Goal: Information Seeking & Learning: Learn about a topic

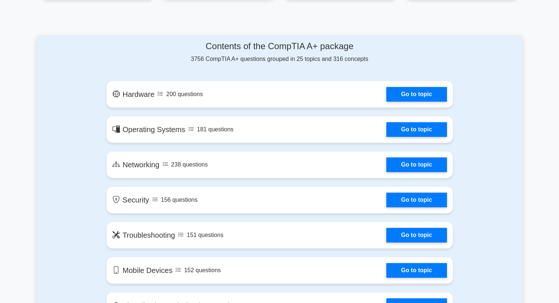
scroll to position [367, 0]
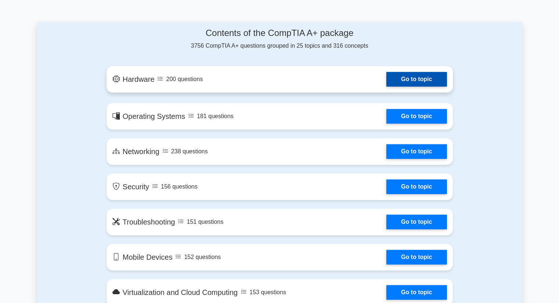
click at [418, 79] on link "Go to topic" at bounding box center [416, 79] width 60 height 15
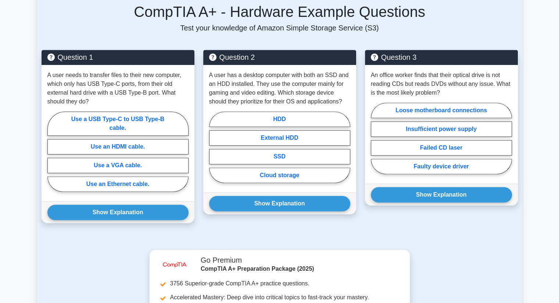
scroll to position [477, 0]
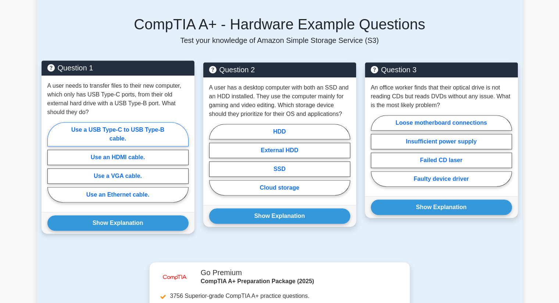
click at [86, 125] on label "Use a USB Type-C to USB Type-B cable." at bounding box center [117, 134] width 141 height 24
click at [52, 162] on input "Use a USB Type-C to USB Type-B cable." at bounding box center [49, 164] width 5 height 5
radio input "true"
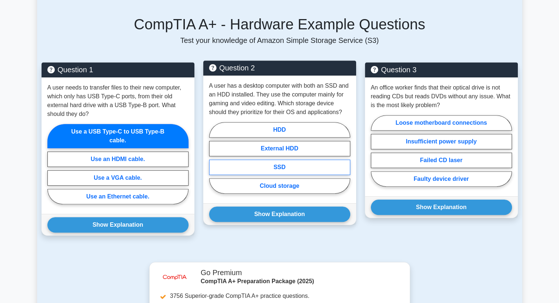
click at [300, 160] on label "SSD" at bounding box center [279, 167] width 141 height 15
click at [214, 158] on input "SSD" at bounding box center [211, 160] width 5 height 5
radio input "true"
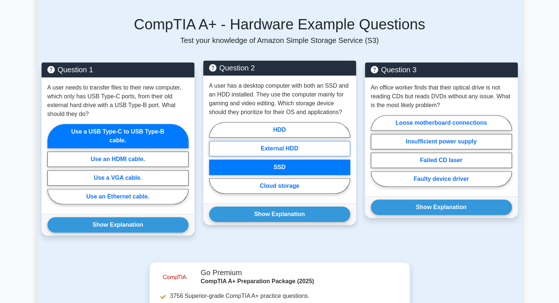
click at [298, 141] on label "External HDD" at bounding box center [279, 148] width 141 height 15
click at [214, 158] on input "External HDD" at bounding box center [211, 160] width 5 height 5
radio input "true"
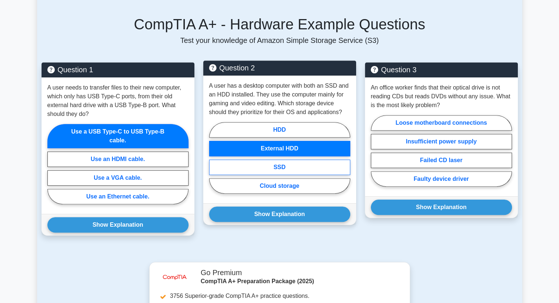
click at [295, 160] on label "SSD" at bounding box center [279, 167] width 141 height 15
click at [214, 158] on input "SSD" at bounding box center [211, 160] width 5 height 5
radio input "true"
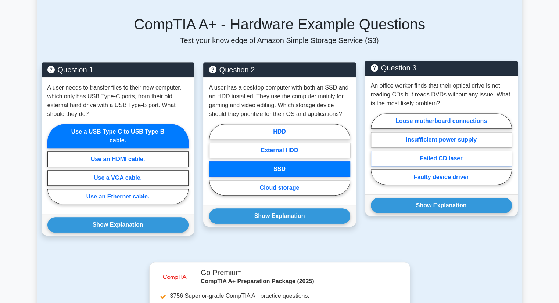
click at [435, 152] on label "Failed CD laser" at bounding box center [441, 158] width 141 height 15
click at [375, 152] on input "Failed CD laser" at bounding box center [373, 151] width 5 height 5
radio input "true"
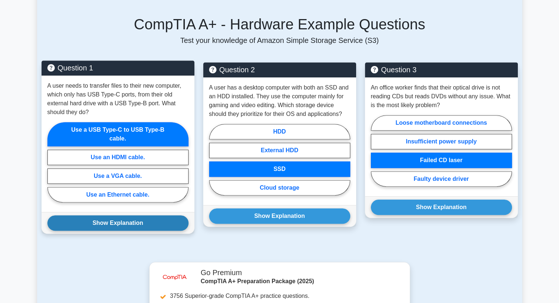
click at [129, 216] on button "Show Explanation" at bounding box center [117, 223] width 141 height 15
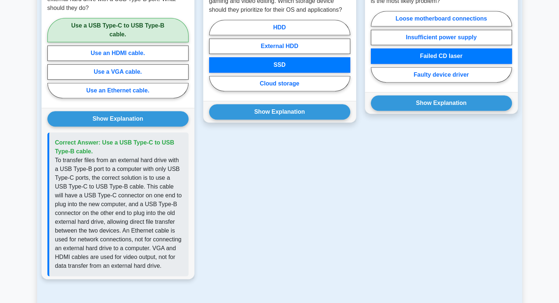
scroll to position [551, 0]
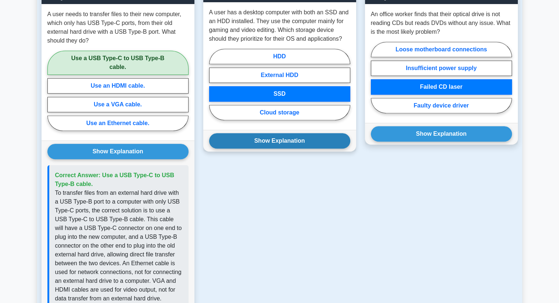
click at [275, 138] on button "Show Explanation" at bounding box center [279, 140] width 141 height 15
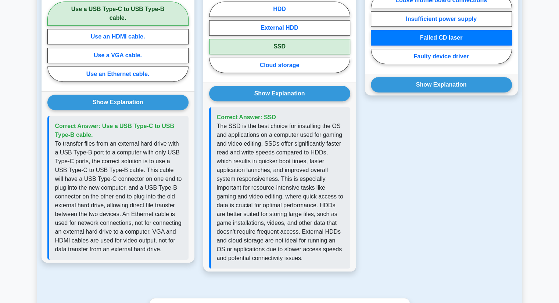
scroll to position [588, 0]
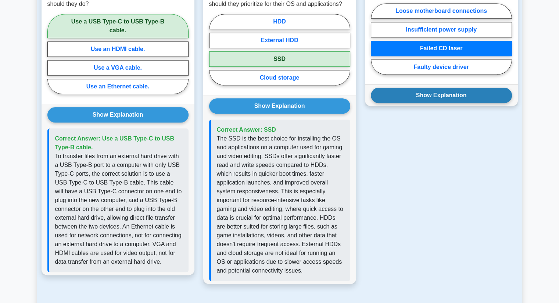
click at [419, 94] on div "Show Explanation Correct Answer: Failed CD laser" at bounding box center [441, 95] width 153 height 22
click at [423, 88] on button "Show Explanation" at bounding box center [441, 95] width 141 height 15
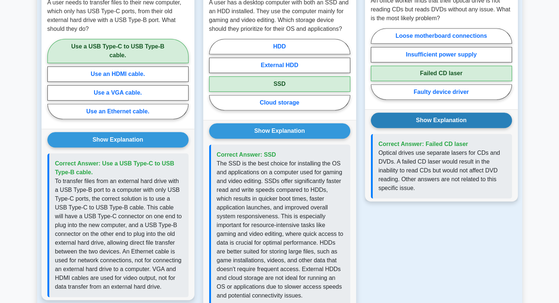
scroll to position [551, 0]
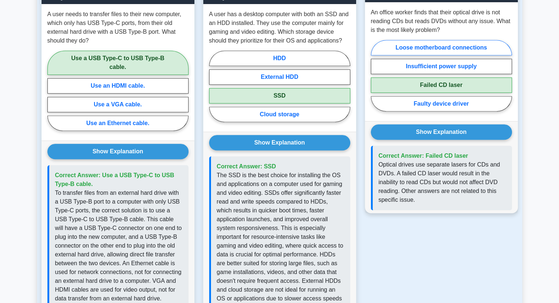
click at [439, 41] on label "Loose motherboard connections" at bounding box center [441, 47] width 141 height 15
click at [375, 76] on input "Loose motherboard connections" at bounding box center [373, 78] width 5 height 5
radio input "true"
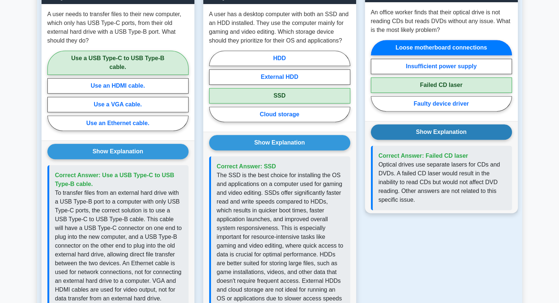
click at [433, 125] on button "Show Explanation" at bounding box center [441, 132] width 141 height 15
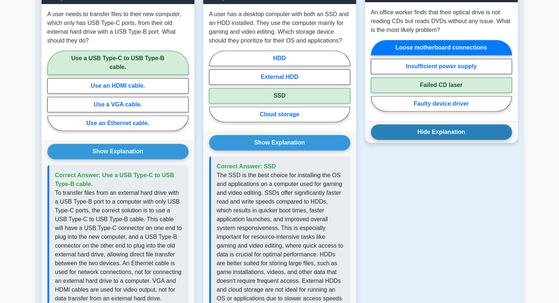
click at [433, 125] on button "Hide Explanation" at bounding box center [441, 132] width 141 height 15
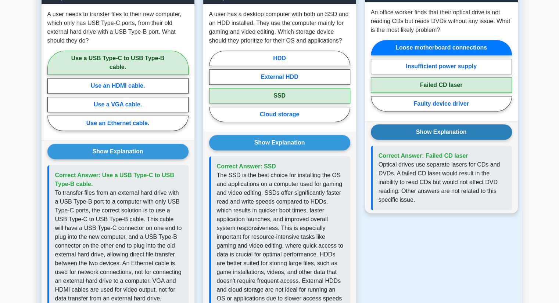
click at [433, 125] on button "Show Explanation" at bounding box center [441, 132] width 141 height 15
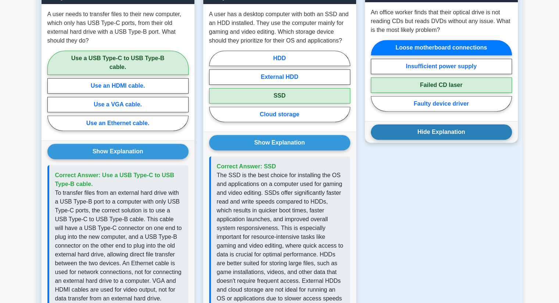
click at [433, 125] on button "Hide Explanation" at bounding box center [441, 132] width 141 height 15
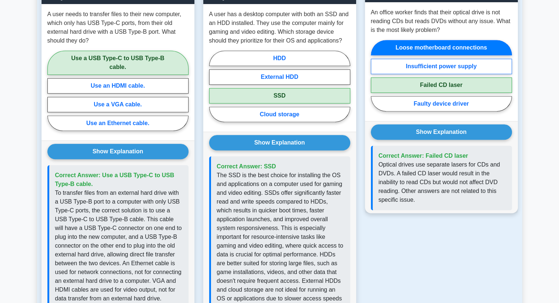
click at [441, 59] on label "Insufficient power supply" at bounding box center [441, 66] width 141 height 15
click at [375, 76] on input "Insufficient power supply" at bounding box center [373, 78] width 5 height 5
radio input "true"
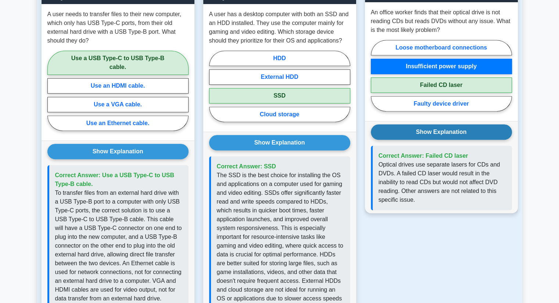
click at [427, 125] on button "Show Explanation" at bounding box center [441, 132] width 141 height 15
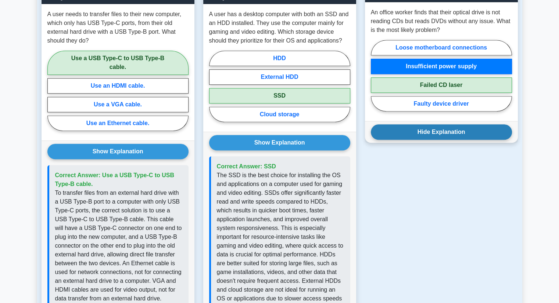
click at [427, 125] on button "Hide Explanation" at bounding box center [441, 132] width 141 height 15
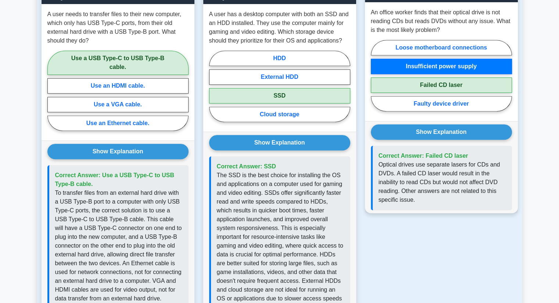
click at [446, 77] on label "Failed CD laser" at bounding box center [441, 84] width 141 height 15
click at [375, 76] on input "Failed CD laser" at bounding box center [373, 78] width 5 height 5
radio input "true"
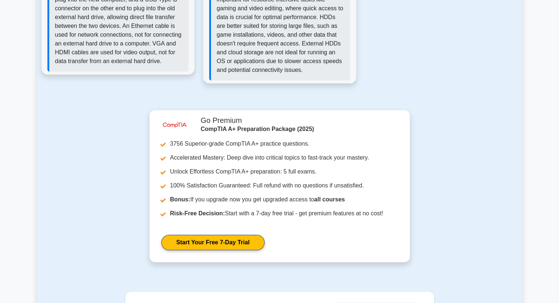
scroll to position [881, 0]
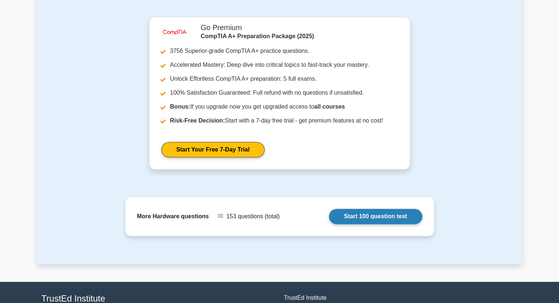
click at [362, 209] on link "Start 100 question test" at bounding box center [375, 216] width 93 height 15
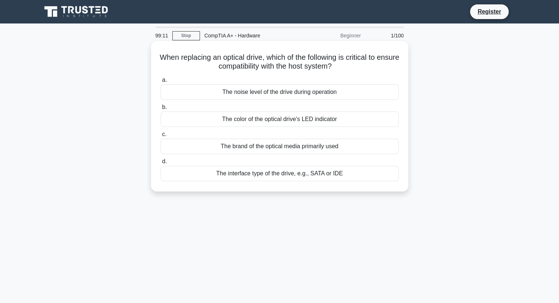
click at [257, 147] on div "The brand of the optical media primarily used" at bounding box center [280, 146] width 238 height 15
click at [161, 137] on input "c. The brand of the optical media primarily used" at bounding box center [161, 134] width 0 height 5
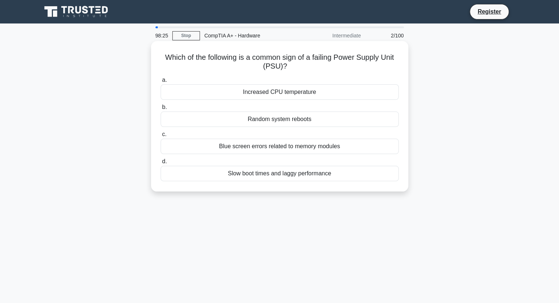
click at [326, 122] on div "Random system reboots" at bounding box center [280, 119] width 238 height 15
click at [161, 110] on input "b. Random system reboots" at bounding box center [161, 107] width 0 height 5
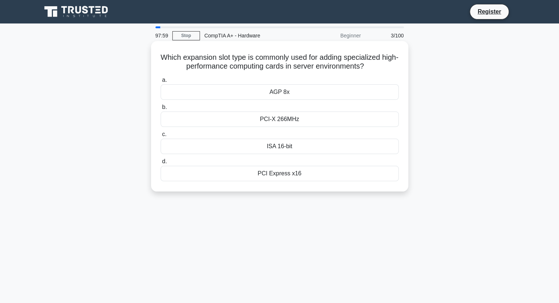
click at [272, 175] on div "PCI Express x16" at bounding box center [280, 173] width 238 height 15
click at [161, 164] on input "d. PCI Express x16" at bounding box center [161, 161] width 0 height 5
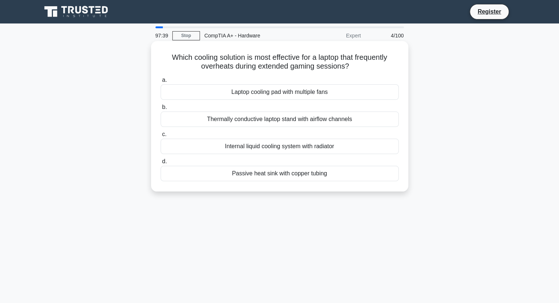
click at [288, 94] on div "Laptop cooling pad with multiple fans" at bounding box center [280, 91] width 238 height 15
click at [161, 83] on input "a. Laptop cooling pad with multiple fans" at bounding box center [161, 80] width 0 height 5
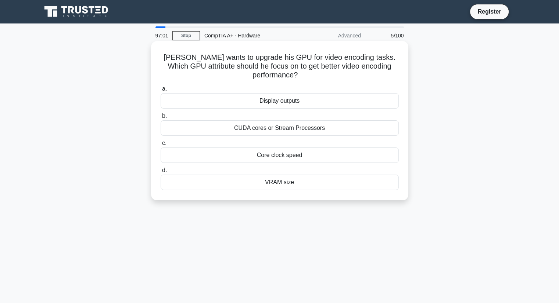
click at [296, 136] on div "CUDA cores or Stream Processors" at bounding box center [280, 127] width 238 height 15
click at [161, 119] on input "b. CUDA cores or Stream Processors" at bounding box center [161, 116] width 0 height 5
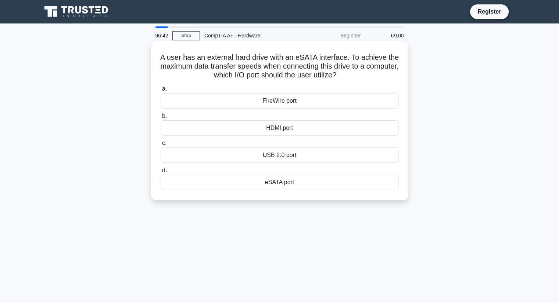
click at [288, 181] on div "eSATA port" at bounding box center [280, 182] width 238 height 15
click at [161, 173] on input "d. eSATA port" at bounding box center [161, 170] width 0 height 5
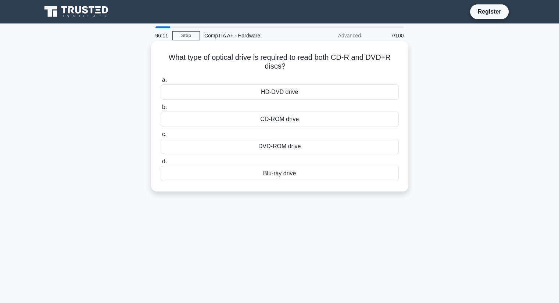
click at [281, 175] on div "Blu-ray drive" at bounding box center [280, 173] width 238 height 15
click at [161, 164] on input "d. Blu-ray drive" at bounding box center [161, 161] width 0 height 5
click at [273, 146] on div "USB 3.0 interface card" at bounding box center [280, 146] width 238 height 15
click at [161, 137] on input "c. USB 3.0 interface card" at bounding box center [161, 134] width 0 height 5
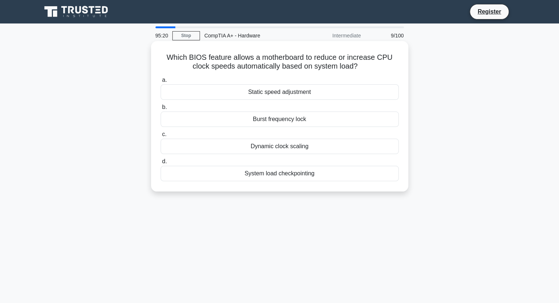
click at [311, 150] on div "Dynamic clock scaling" at bounding box center [280, 146] width 238 height 15
click at [161, 137] on input "c. Dynamic clock scaling" at bounding box center [161, 134] width 0 height 5
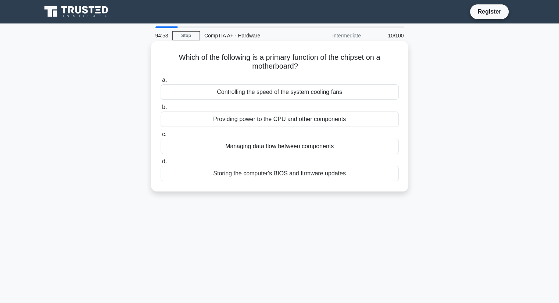
click at [245, 175] on div "Storing the computer's BIOS and firmware updates" at bounding box center [280, 173] width 238 height 15
click at [161, 164] on input "d. Storing the computer's BIOS and firmware updates" at bounding box center [161, 161] width 0 height 5
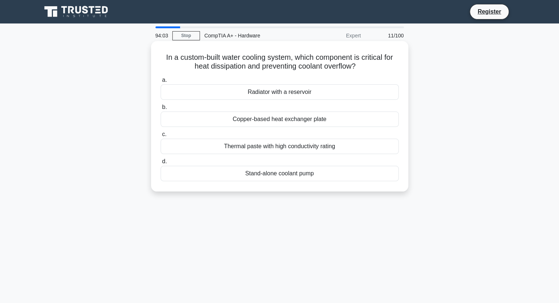
click at [281, 147] on div "Thermal paste with high conductivity rating" at bounding box center [280, 146] width 238 height 15
click at [161, 137] on input "c. Thermal paste with high conductivity rating" at bounding box center [161, 134] width 0 height 5
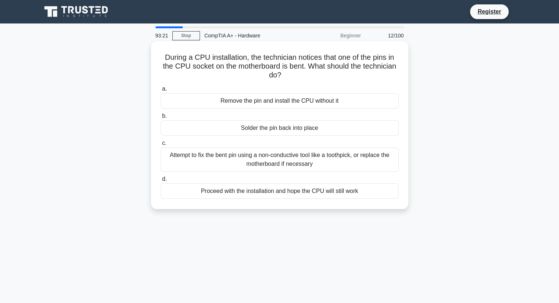
click at [248, 162] on div "Attempt to fix the bent pin using a non-conductive tool like a toothpick, or re…" at bounding box center [280, 160] width 238 height 24
click at [161, 146] on input "c. Attempt to fix the bent pin using a non-conductive tool like a toothpick, or…" at bounding box center [161, 143] width 0 height 5
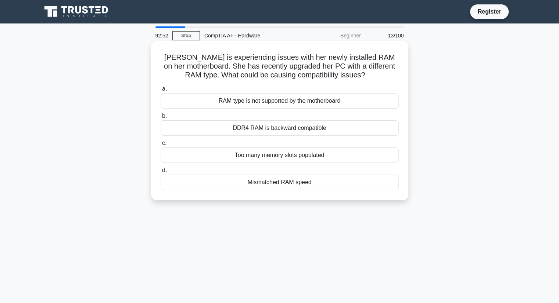
click at [279, 101] on div "RAM type is not supported by the motherboard" at bounding box center [280, 100] width 238 height 15
click at [161, 91] on input "a. RAM type is not supported by the motherboard" at bounding box center [161, 89] width 0 height 5
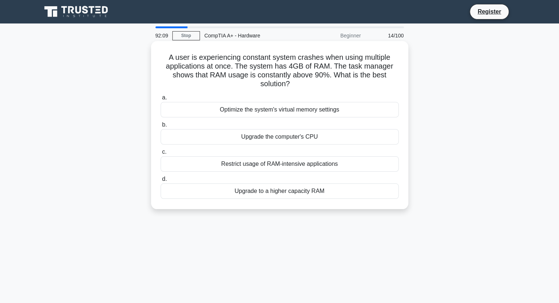
click at [336, 193] on div "Upgrade to a higher capacity RAM" at bounding box center [280, 191] width 238 height 15
click at [161, 182] on input "d. Upgrade to a higher capacity RAM" at bounding box center [161, 179] width 0 height 5
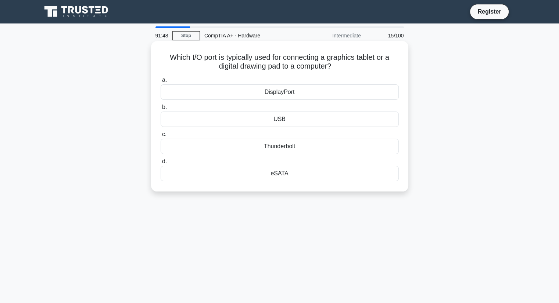
click at [292, 95] on div "DisplayPort" at bounding box center [280, 91] width 238 height 15
click at [161, 83] on input "a. DisplayPort" at bounding box center [161, 80] width 0 height 5
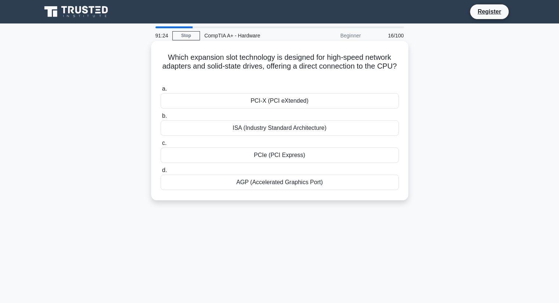
click at [308, 185] on div "AGP (Accelerated Graphics Port)" at bounding box center [280, 182] width 238 height 15
click at [161, 173] on input "d. AGP (Accelerated Graphics Port)" at bounding box center [161, 170] width 0 height 5
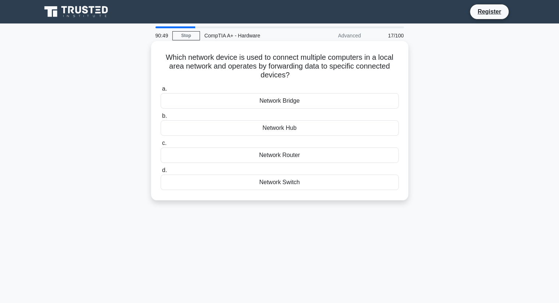
click at [269, 186] on div "Network Switch" at bounding box center [280, 182] width 238 height 15
click at [161, 173] on input "d. Network Switch" at bounding box center [161, 170] width 0 height 5
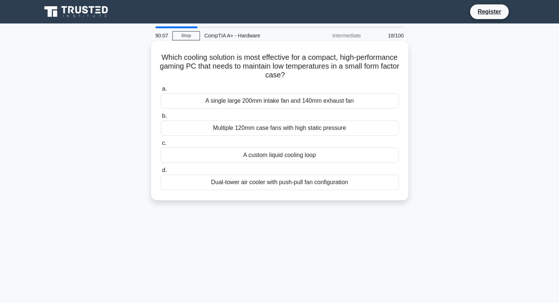
click at [285, 181] on div "Dual-tower air cooler with push-pull fan configuration" at bounding box center [280, 182] width 238 height 15
click at [161, 173] on input "d. Dual-tower air cooler with push-pull fan configuration" at bounding box center [161, 170] width 0 height 5
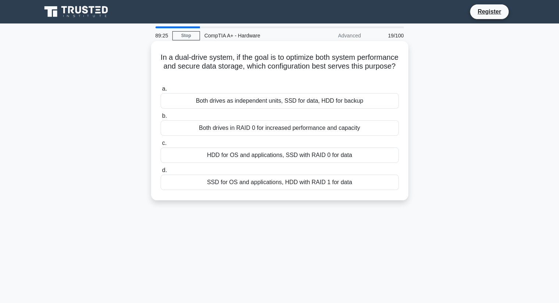
click at [275, 180] on div "SSD for OS and applications, HDD with RAID 1 for data" at bounding box center [280, 182] width 238 height 15
click at [161, 173] on input "d. SSD for OS and applications, HDD with RAID 1 for data" at bounding box center [161, 170] width 0 height 5
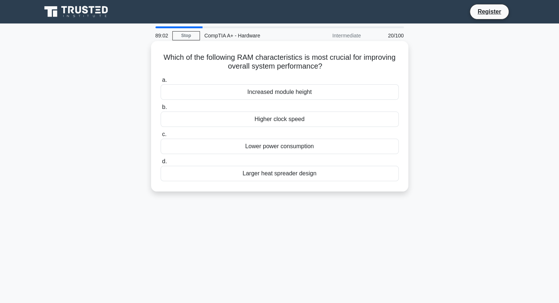
click at [301, 118] on div "Higher clock speed" at bounding box center [280, 119] width 238 height 15
click at [161, 110] on input "b. Higher clock speed" at bounding box center [161, 107] width 0 height 5
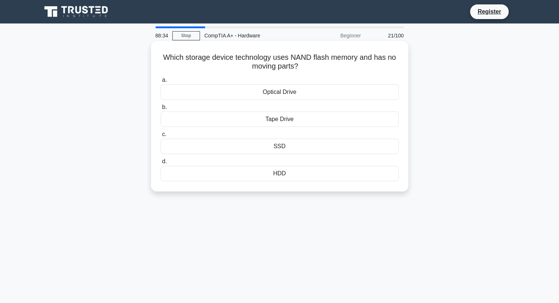
click at [295, 175] on div "HDD" at bounding box center [280, 173] width 238 height 15
click at [161, 164] on input "d. HDD" at bounding box center [161, 161] width 0 height 5
click at [293, 147] on div "NVMe SSD" at bounding box center [280, 146] width 238 height 15
click at [161, 137] on input "c. NVMe SSD" at bounding box center [161, 134] width 0 height 5
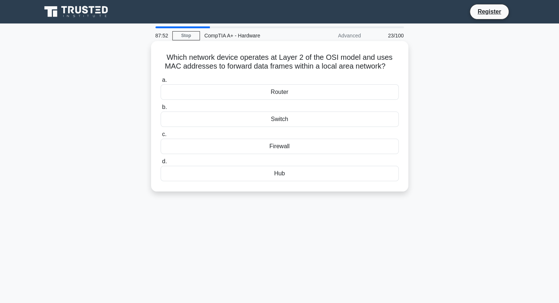
click at [283, 121] on div "Switch" at bounding box center [280, 119] width 238 height 15
click at [161, 110] on input "b. Switch" at bounding box center [161, 107] width 0 height 5
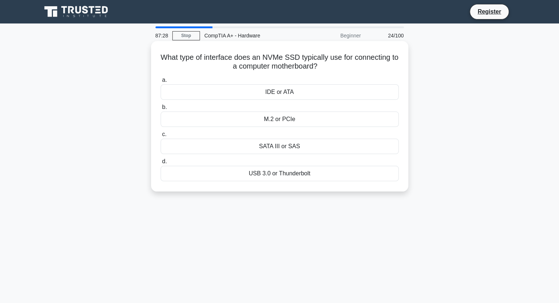
click at [294, 122] on div "M.2 or PCIe" at bounding box center [280, 119] width 238 height 15
click at [161, 110] on input "b. M.2 or PCIe" at bounding box center [161, 107] width 0 height 5
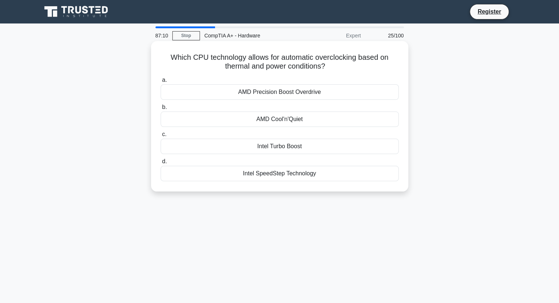
click at [286, 146] on div "Intel Turbo Boost" at bounding box center [280, 146] width 238 height 15
click at [161, 137] on input "c. Intel Turbo Boost" at bounding box center [161, 134] width 0 height 5
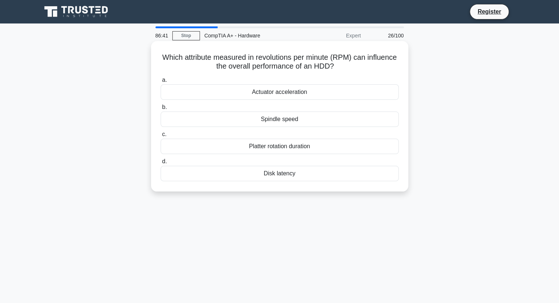
click at [313, 148] on div "Platter rotation duration" at bounding box center [280, 146] width 238 height 15
click at [161, 137] on input "c. Platter rotation duration" at bounding box center [161, 134] width 0 height 5
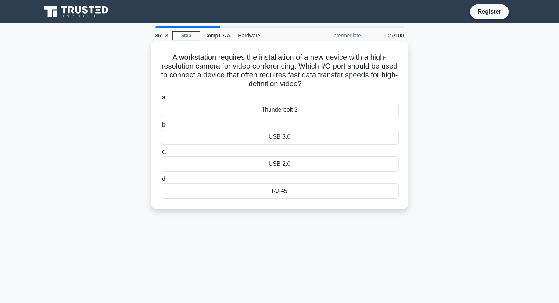
click at [275, 143] on div "USB 3.0" at bounding box center [280, 136] width 238 height 15
click at [161, 127] on input "b. USB 3.0" at bounding box center [161, 125] width 0 height 5
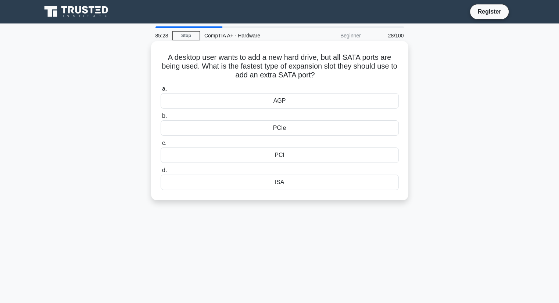
click at [283, 130] on div "PCIe" at bounding box center [280, 127] width 238 height 15
click at [161, 119] on input "b. PCIe" at bounding box center [161, 116] width 0 height 5
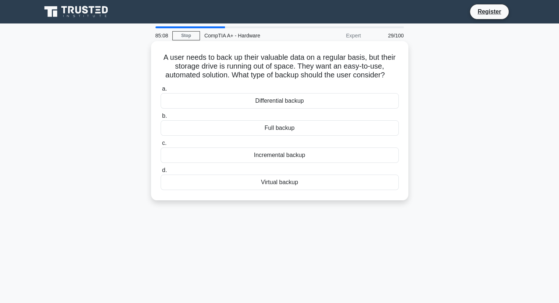
click at [310, 183] on div "Virtual backup" at bounding box center [280, 182] width 238 height 15
click at [161, 173] on input "d. Virtual backup" at bounding box center [161, 170] width 0 height 5
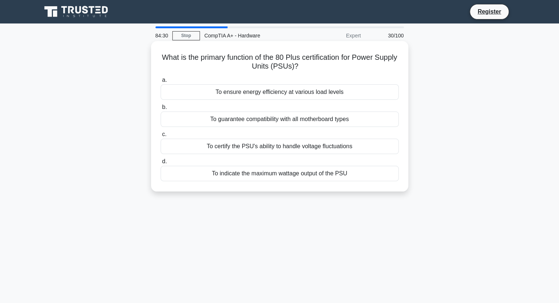
click at [251, 177] on div "To indicate the maximum wattage output of the PSU" at bounding box center [280, 173] width 238 height 15
click at [161, 164] on input "d. To indicate the maximum wattage output of the PSU" at bounding box center [161, 161] width 0 height 5
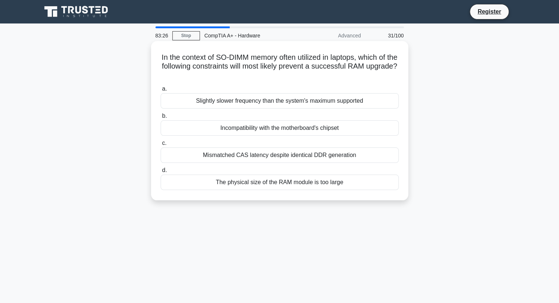
click at [263, 158] on div "Mismatched CAS latency despite identical DDR generation" at bounding box center [280, 155] width 238 height 15
click at [161, 146] on input "c. Mismatched CAS latency despite identical DDR generation" at bounding box center [161, 143] width 0 height 5
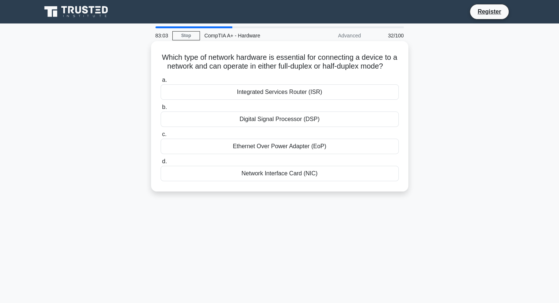
click at [285, 180] on div "Network Interface Card (NIC)" at bounding box center [280, 173] width 238 height 15
click at [161, 164] on input "d. Network Interface Card (NIC)" at bounding box center [161, 161] width 0 height 5
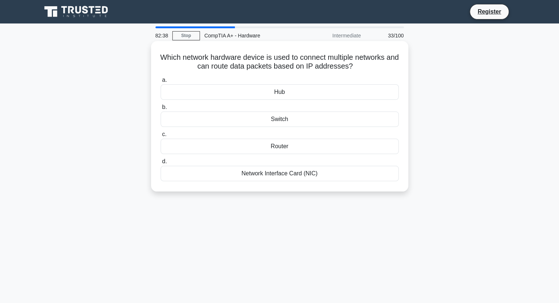
click at [287, 149] on div "Router" at bounding box center [280, 146] width 238 height 15
click at [161, 137] on input "c. Router" at bounding box center [161, 134] width 0 height 5
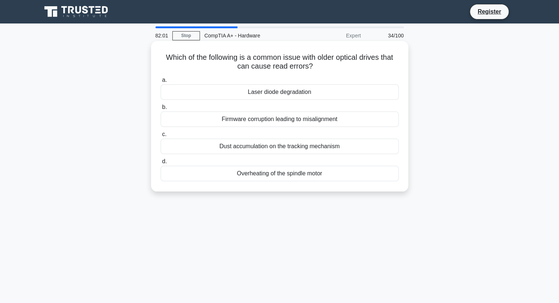
click at [245, 174] on div "Overheating of the spindle motor" at bounding box center [280, 173] width 238 height 15
click at [161, 164] on input "d. Overheating of the spindle motor" at bounding box center [161, 161] width 0 height 5
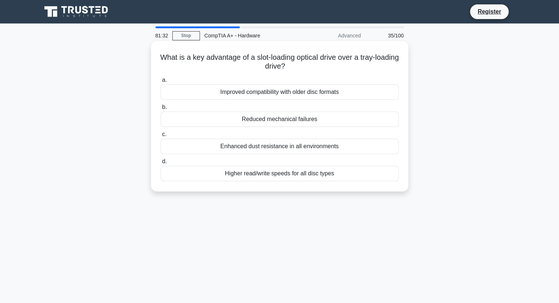
click at [262, 120] on div "Reduced mechanical failures" at bounding box center [280, 119] width 238 height 15
click at [161, 110] on input "b. Reduced mechanical failures" at bounding box center [161, 107] width 0 height 5
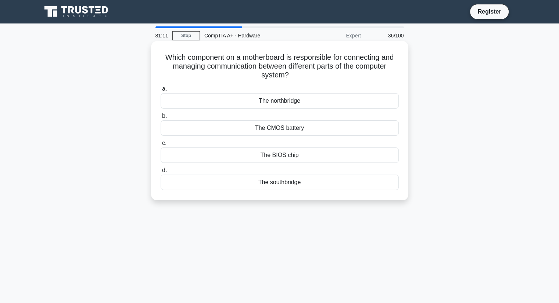
click at [285, 99] on div "The northbridge" at bounding box center [280, 100] width 238 height 15
click at [161, 91] on input "a. The northbridge" at bounding box center [161, 89] width 0 height 5
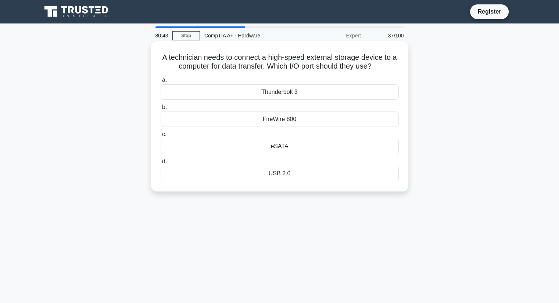
click at [286, 150] on div "eSATA" at bounding box center [280, 146] width 238 height 15
click at [161, 137] on input "c. eSATA" at bounding box center [161, 134] width 0 height 5
click at [278, 121] on div "Partitioning" at bounding box center [280, 119] width 238 height 15
click at [161, 110] on input "b. Partitioning" at bounding box center [161, 107] width 0 height 5
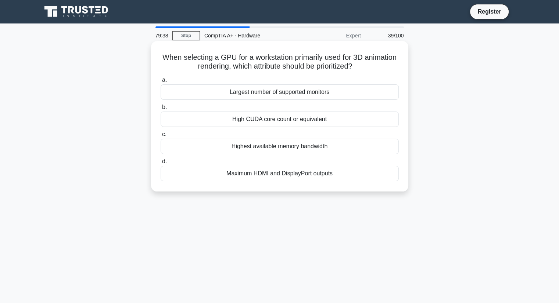
click at [263, 174] on div "Maximum HDMI and DisplayPort outputs" at bounding box center [280, 173] width 238 height 15
click at [161, 164] on input "d. Maximum HDMI and DisplayPort outputs" at bounding box center [161, 161] width 0 height 5
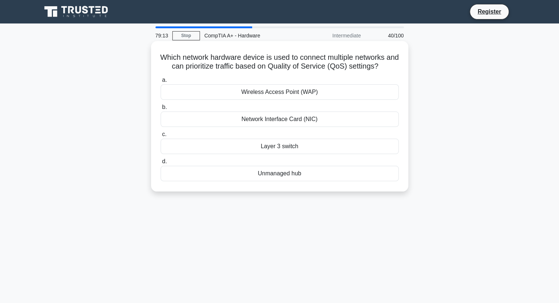
click at [278, 93] on div "Wireless Access Point (WAP)" at bounding box center [280, 91] width 238 height 15
click at [161, 83] on input "a. Wireless Access Point (WAP)" at bounding box center [161, 80] width 0 height 5
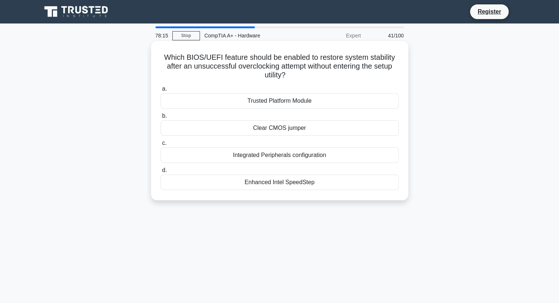
click at [279, 129] on div "Clear CMOS jumper" at bounding box center [280, 127] width 238 height 15
click at [161, 119] on input "b. Clear CMOS jumper" at bounding box center [161, 116] width 0 height 5
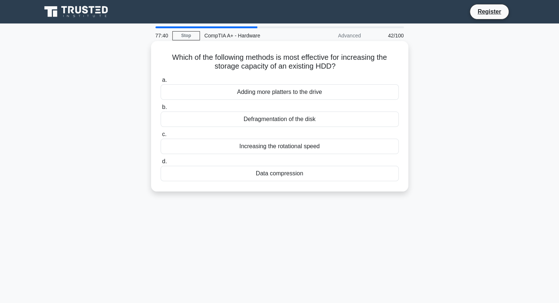
click at [260, 175] on div "Data compression" at bounding box center [280, 173] width 238 height 15
click at [161, 164] on input "d. Data compression" at bounding box center [161, 161] width 0 height 5
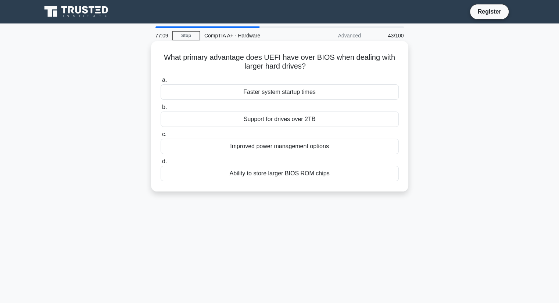
drag, startPoint x: 291, startPoint y: 94, endPoint x: 291, endPoint y: 90, distance: 4.0
click at [291, 94] on div "Faster system startup times" at bounding box center [280, 91] width 238 height 15
click at [292, 91] on div "Faster system startup times" at bounding box center [280, 91] width 238 height 15
click at [161, 83] on input "a. Faster system startup times" at bounding box center [161, 80] width 0 height 5
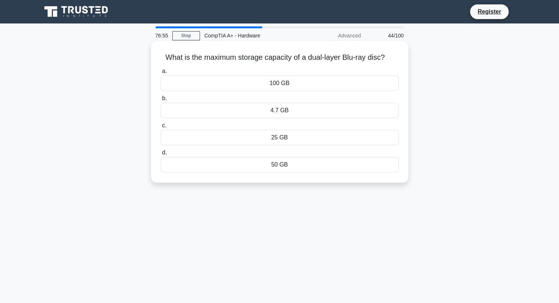
click at [280, 165] on div "50 GB" at bounding box center [280, 164] width 238 height 15
click at [161, 155] on input "d. 50 GB" at bounding box center [161, 153] width 0 height 5
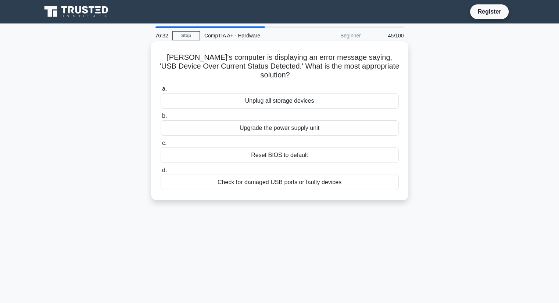
click at [322, 175] on div "Check for damaged USB ports or faulty devices" at bounding box center [280, 182] width 238 height 15
click at [161, 173] on input "d. Check for damaged USB ports or faulty devices" at bounding box center [161, 170] width 0 height 5
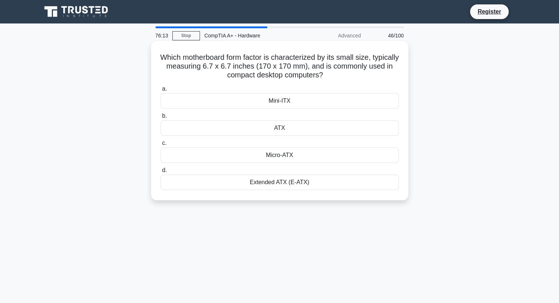
click at [291, 102] on div "Mini-ITX" at bounding box center [280, 100] width 238 height 15
click at [161, 91] on input "a. Mini-ITX" at bounding box center [161, 89] width 0 height 5
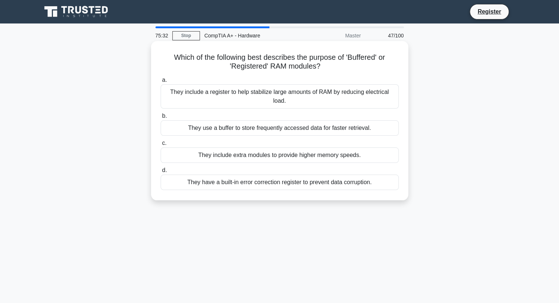
click at [364, 134] on div "They use a buffer to store frequently accessed data for faster retrieval." at bounding box center [280, 127] width 238 height 15
click at [161, 119] on input "b. They use a buffer to store frequently accessed data for faster retrieval." at bounding box center [161, 116] width 0 height 5
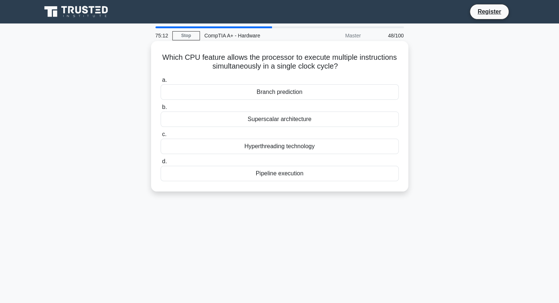
click at [360, 153] on div "Hyperthreading technology" at bounding box center [280, 146] width 238 height 15
click at [161, 137] on input "c. Hyperthreading technology" at bounding box center [161, 134] width 0 height 5
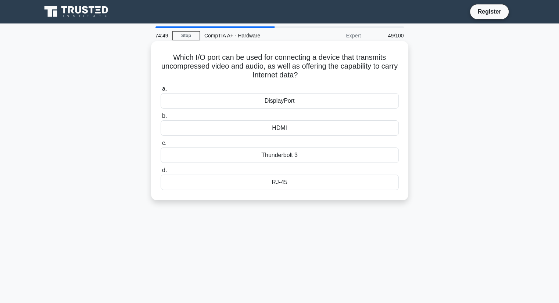
click at [345, 129] on div "HDMI" at bounding box center [280, 127] width 238 height 15
click at [161, 119] on input "b. HDMI" at bounding box center [161, 116] width 0 height 5
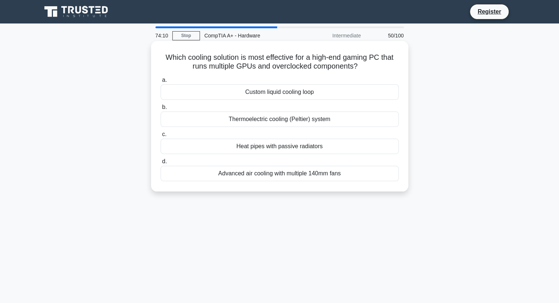
click at [361, 175] on div "Advanced air cooling with multiple 140mm fans" at bounding box center [280, 173] width 238 height 15
click at [161, 164] on input "d. Advanced air cooling with multiple 140mm fans" at bounding box center [161, 161] width 0 height 5
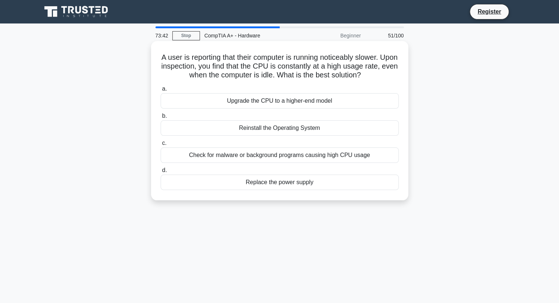
click at [377, 158] on div "Check for malware or background programs causing high CPU usage" at bounding box center [280, 155] width 238 height 15
click at [161, 146] on input "c. Check for malware or background programs causing high CPU usage" at bounding box center [161, 143] width 0 height 5
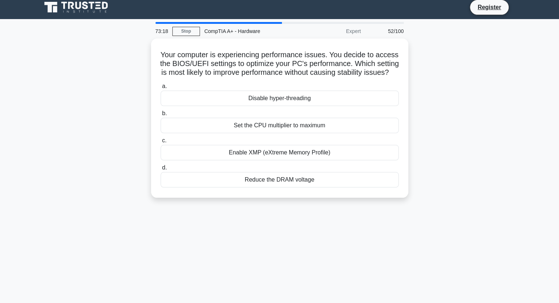
scroll to position [5, 0]
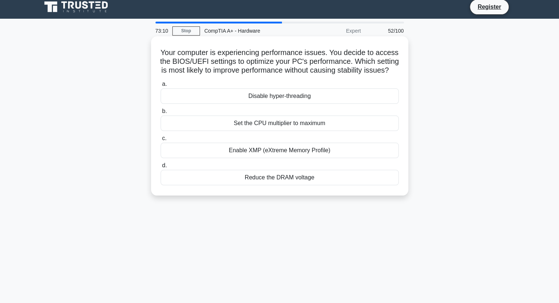
click at [380, 158] on div "Enable XMP (eXtreme Memory Profile)" at bounding box center [280, 150] width 238 height 15
click at [161, 141] on input "c. Enable XMP (eXtreme Memory Profile)" at bounding box center [161, 138] width 0 height 5
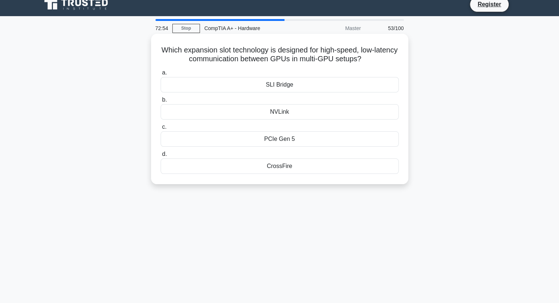
scroll to position [7, 0]
click at [387, 84] on div "SLI Bridge" at bounding box center [280, 84] width 238 height 15
click at [161, 75] on input "a. SLI Bridge" at bounding box center [161, 73] width 0 height 5
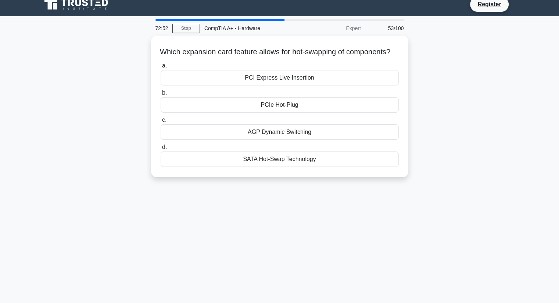
scroll to position [0, 0]
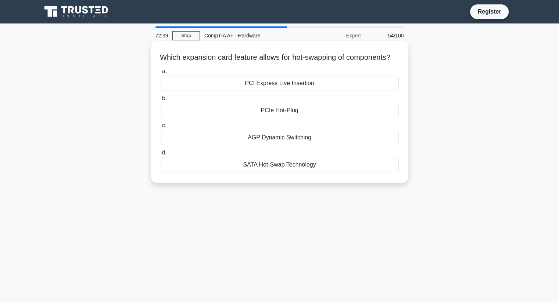
click at [382, 173] on div "SATA Hot-Swap Technology" at bounding box center [280, 164] width 238 height 15
click at [161, 155] on input "d. SATA Hot-Swap Technology" at bounding box center [161, 153] width 0 height 5
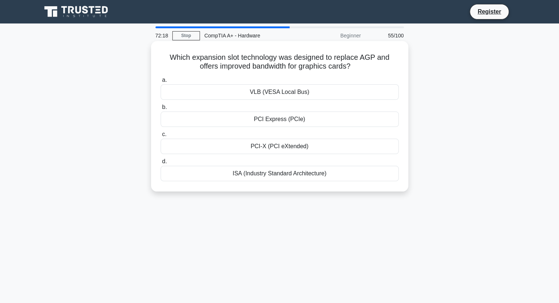
click at [358, 147] on div "PCI-X (PCI eXtended)" at bounding box center [280, 146] width 238 height 15
click at [161, 137] on input "c. PCI-X (PCI eXtended)" at bounding box center [161, 134] width 0 height 5
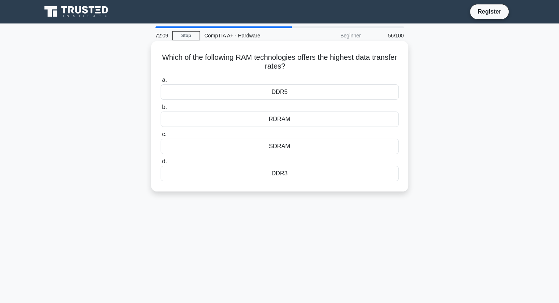
click at [361, 92] on div "DDR5" at bounding box center [280, 91] width 238 height 15
click at [161, 83] on input "a. DDR5" at bounding box center [161, 80] width 0 height 5
click at [361, 148] on div "Cache size" at bounding box center [280, 146] width 238 height 15
click at [161, 137] on input "c. Cache size" at bounding box center [161, 134] width 0 height 5
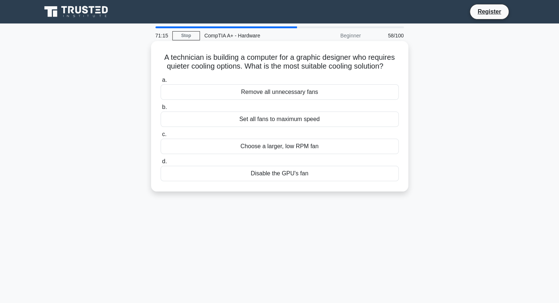
click at [382, 144] on div "Choose a larger, low RPM fan" at bounding box center [280, 146] width 238 height 15
click at [161, 137] on input "c. Choose a larger, low RPM fan" at bounding box center [161, 134] width 0 height 5
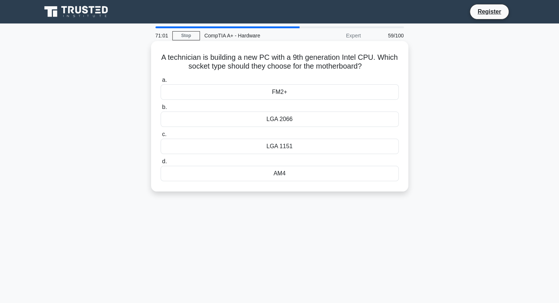
click at [368, 125] on div "LGA 2066" at bounding box center [280, 119] width 238 height 15
click at [161, 110] on input "b. LGA 2066" at bounding box center [161, 107] width 0 height 5
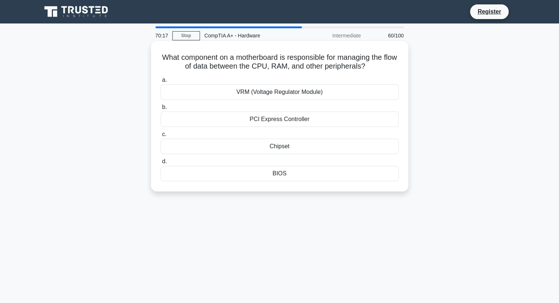
click at [345, 148] on div "Chipset" at bounding box center [280, 146] width 238 height 15
click at [161, 137] on input "c. Chipset" at bounding box center [161, 134] width 0 height 5
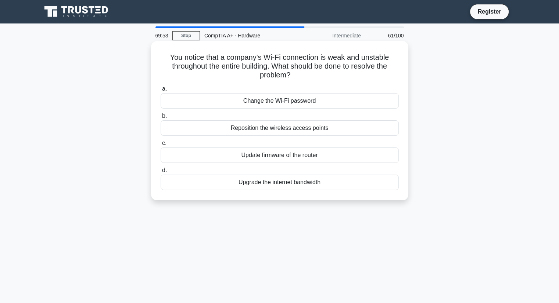
click at [351, 160] on div "Update firmware of the router" at bounding box center [280, 155] width 238 height 15
click at [161, 146] on input "c. Update firmware of the router" at bounding box center [161, 143] width 0 height 5
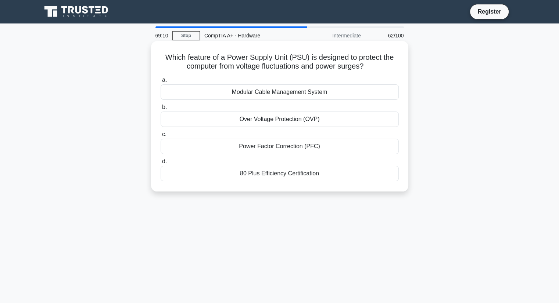
click at [354, 151] on div "Power Factor Correction (PFC)" at bounding box center [280, 146] width 238 height 15
click at [161, 137] on input "c. Power Factor Correction (PFC)" at bounding box center [161, 134] width 0 height 5
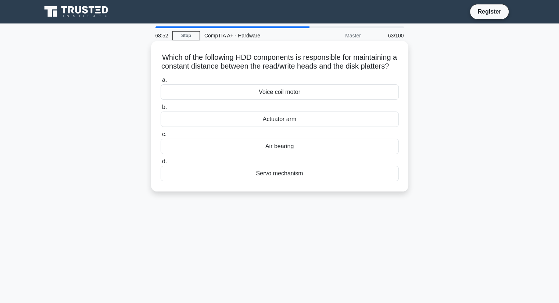
click at [344, 127] on div "Actuator arm" at bounding box center [280, 119] width 238 height 15
click at [161, 110] on input "b. Actuator arm" at bounding box center [161, 107] width 0 height 5
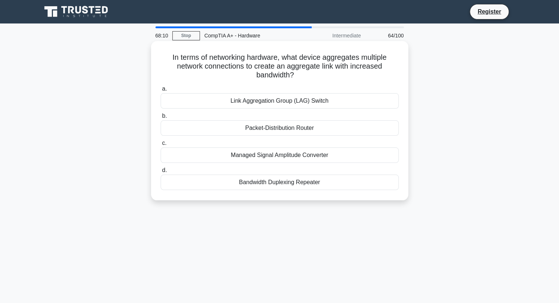
click at [357, 105] on div "Link Aggregation Group (LAG) Switch" at bounding box center [280, 100] width 238 height 15
click at [161, 91] on input "a. Link Aggregation Group (LAG) Switch" at bounding box center [161, 89] width 0 height 5
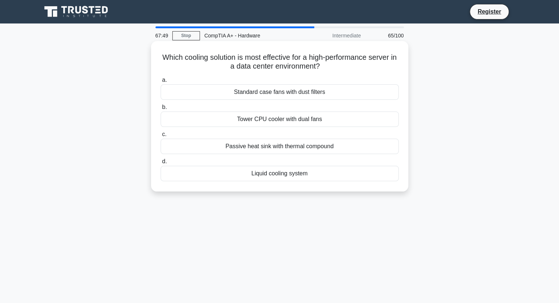
click at [321, 179] on div "Liquid cooling system" at bounding box center [280, 173] width 238 height 15
click at [161, 164] on input "d. Liquid cooling system" at bounding box center [161, 161] width 0 height 5
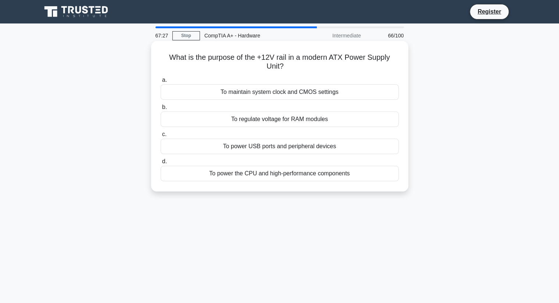
click at [336, 176] on div "To power the CPU and high-performance components" at bounding box center [280, 173] width 238 height 15
click at [161, 164] on input "d. To power the CPU and high-performance components" at bounding box center [161, 161] width 0 height 5
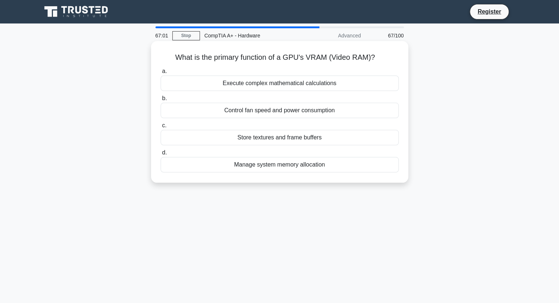
click at [364, 141] on div "Store textures and frame buffers" at bounding box center [280, 137] width 238 height 15
click at [161, 128] on input "c. Store textures and frame buffers" at bounding box center [161, 125] width 0 height 5
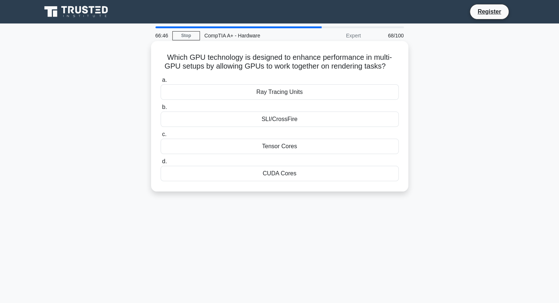
click at [366, 180] on div "CUDA Cores" at bounding box center [280, 173] width 238 height 15
click at [161, 164] on input "d. CUDA Cores" at bounding box center [161, 161] width 0 height 5
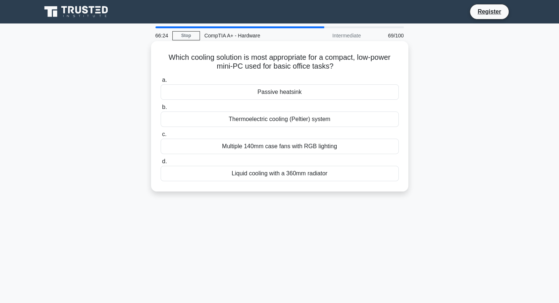
click at [375, 98] on div "Passive heatsink" at bounding box center [280, 91] width 238 height 15
click at [161, 83] on input "a. Passive heatsink" at bounding box center [161, 80] width 0 height 5
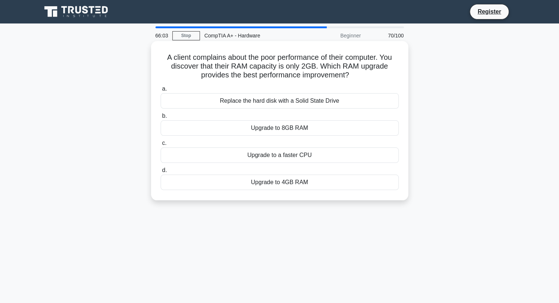
click at [373, 134] on div "Upgrade to 8GB RAM" at bounding box center [280, 127] width 238 height 15
click at [161, 119] on input "b. Upgrade to 8GB RAM" at bounding box center [161, 116] width 0 height 5
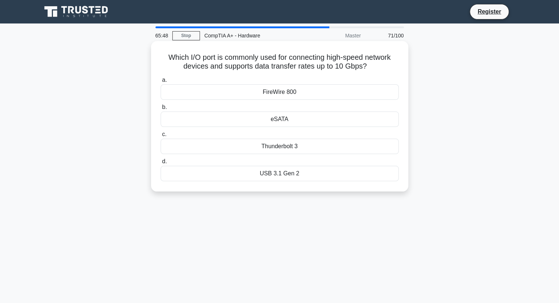
click at [378, 119] on div "eSATA" at bounding box center [280, 119] width 238 height 15
click at [161, 110] on input "b. eSATA" at bounding box center [161, 107] width 0 height 5
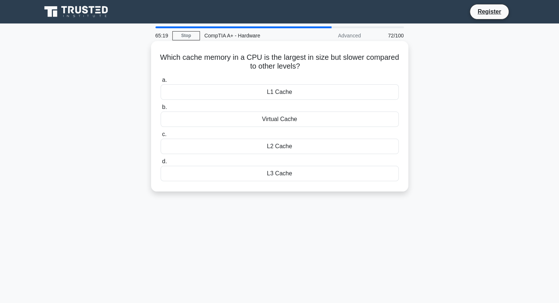
click at [349, 172] on div "L3 Cache" at bounding box center [280, 173] width 238 height 15
click at [161, 164] on input "d. L3 Cache" at bounding box center [161, 161] width 0 height 5
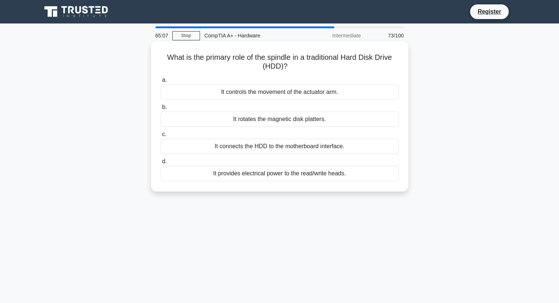
click at [366, 122] on div "It rotates the magnetic disk platters." at bounding box center [280, 119] width 238 height 15
click at [161, 110] on input "b. It rotates the magnetic disk platters." at bounding box center [161, 107] width 0 height 5
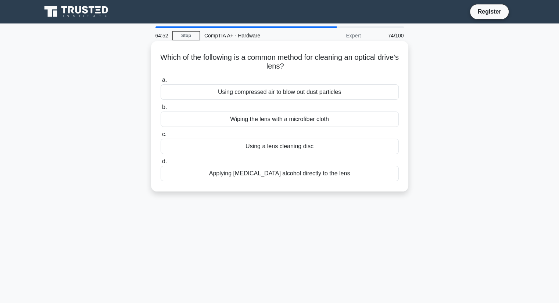
click at [375, 126] on div "Wiping the lens with a microfiber cloth" at bounding box center [280, 119] width 238 height 15
click at [161, 110] on input "b. Wiping the lens with a microfiber cloth" at bounding box center [161, 107] width 0 height 5
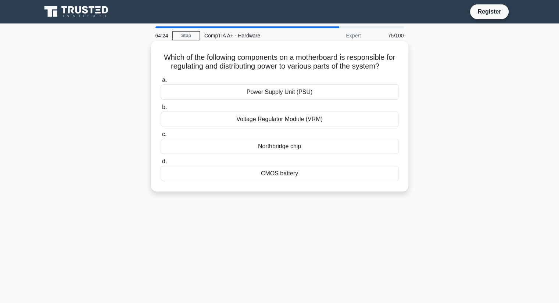
click at [375, 123] on div "Voltage Regulator Module (VRM)" at bounding box center [280, 119] width 238 height 15
click at [161, 110] on input "b. Voltage Regulator Module (VRM)" at bounding box center [161, 107] width 0 height 5
click at [356, 191] on div "A user complains that their DVD-ROM drive is not recognizing certain DVDs. What…" at bounding box center [279, 116] width 257 height 151
click at [370, 121] on div "Update the DVD-ROM firmware" at bounding box center [280, 119] width 238 height 15
click at [161, 110] on input "b. Update the DVD-ROM firmware" at bounding box center [161, 107] width 0 height 5
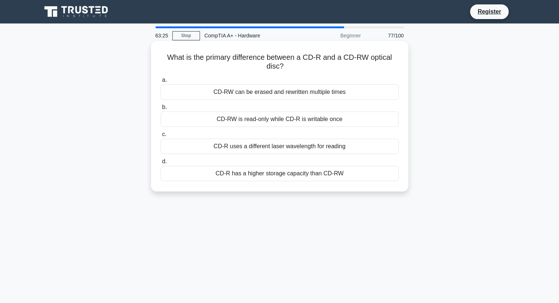
click at [373, 98] on div "CD-RW can be erased and rewritten multiple times" at bounding box center [280, 91] width 238 height 15
click at [161, 83] on input "a. CD-RW can be erased and rewritten multiple times" at bounding box center [161, 80] width 0 height 5
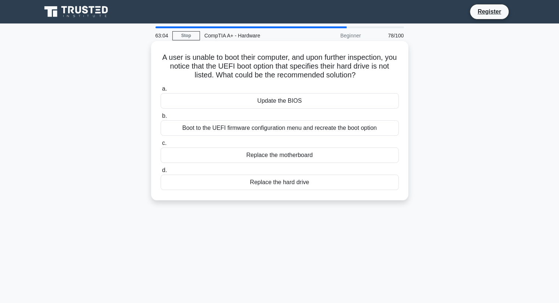
click at [380, 134] on div "Boot to the UEFI firmware configuration menu and recreate the boot option" at bounding box center [280, 127] width 238 height 15
click at [161, 119] on input "b. Boot to the UEFI firmware configuration menu and recreate the boot option" at bounding box center [161, 116] width 0 height 5
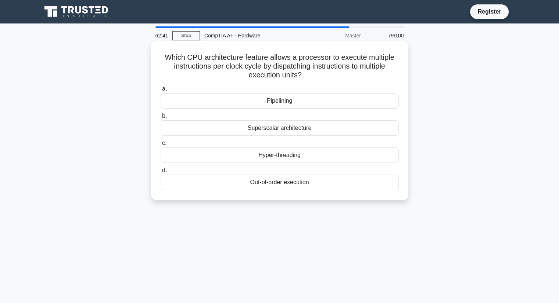
click at [367, 103] on div "Pipelining" at bounding box center [280, 100] width 238 height 15
click at [161, 91] on input "a. Pipelining" at bounding box center [161, 89] width 0 height 5
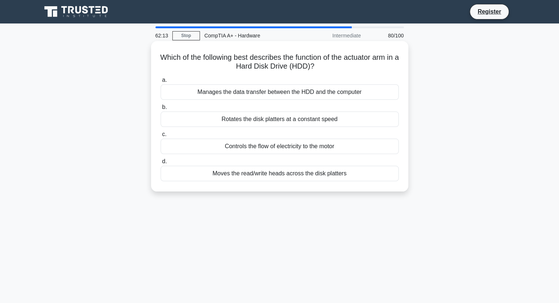
click at [375, 125] on div "Rotates the disk platters at a constant speed" at bounding box center [280, 119] width 238 height 15
click at [161, 110] on input "b. Rotates the disk platters at a constant speed" at bounding box center [161, 107] width 0 height 5
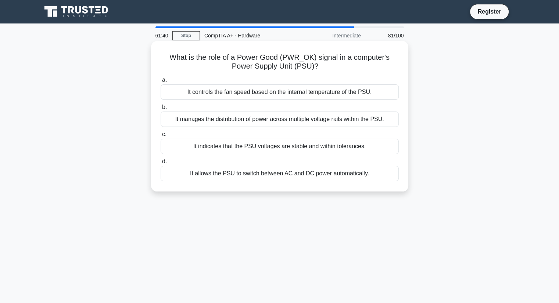
click at [383, 179] on div "It allows the PSU to switch between AC and DC power automatically." at bounding box center [280, 173] width 238 height 15
click at [161, 164] on input "d. It allows the PSU to switch between AC and DC power automatically." at bounding box center [161, 161] width 0 height 5
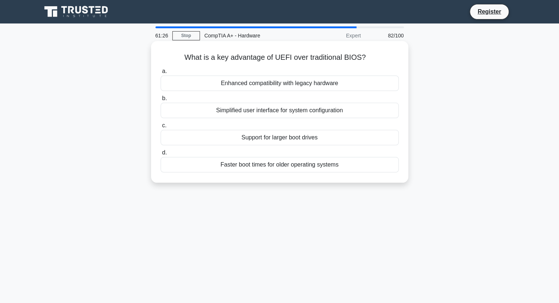
click at [370, 113] on div "Simplified user interface for system configuration" at bounding box center [280, 110] width 238 height 15
click at [161, 101] on input "b. Simplified user interface for system configuration" at bounding box center [161, 98] width 0 height 5
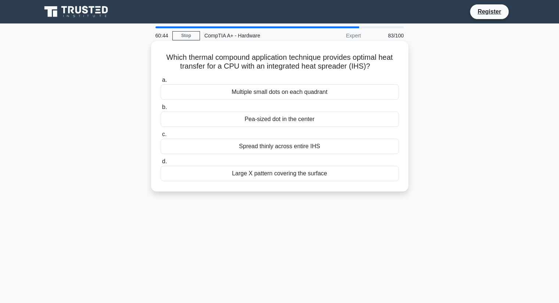
click at [360, 93] on div "Multiple small dots on each quadrant" at bounding box center [280, 91] width 238 height 15
click at [161, 83] on input "a. Multiple small dots on each quadrant" at bounding box center [161, 80] width 0 height 5
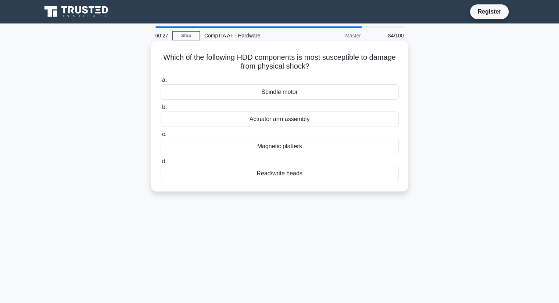
click at [369, 145] on div "Magnetic platters" at bounding box center [280, 146] width 238 height 15
click at [161, 137] on input "c. Magnetic platters" at bounding box center [161, 134] width 0 height 5
click at [367, 148] on div "Router" at bounding box center [280, 146] width 238 height 15
click at [161, 137] on input "c. Router" at bounding box center [161, 134] width 0 height 5
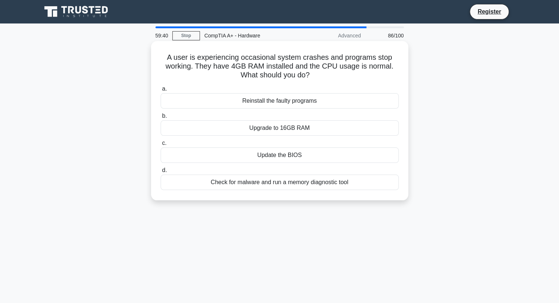
click at [338, 136] on div "Upgrade to 16GB RAM" at bounding box center [280, 127] width 238 height 15
click at [161, 119] on input "b. Upgrade to 16GB RAM" at bounding box center [161, 116] width 0 height 5
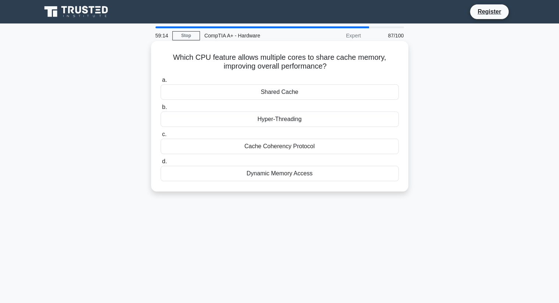
click at [341, 149] on div "Cache Coherency Protocol" at bounding box center [280, 146] width 238 height 15
click at [161, 137] on input "c. Cache Coherency Protocol" at bounding box center [161, 134] width 0 height 5
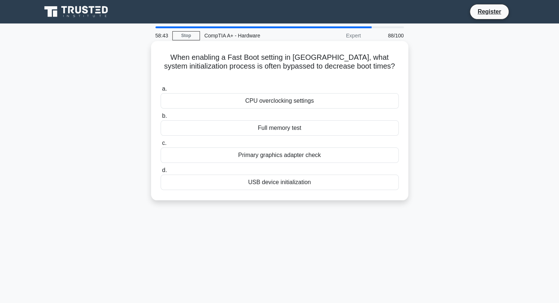
click at [362, 96] on div "CPU overclocking settings" at bounding box center [280, 100] width 238 height 15
click at [161, 91] on input "a. CPU overclocking settings" at bounding box center [161, 89] width 0 height 5
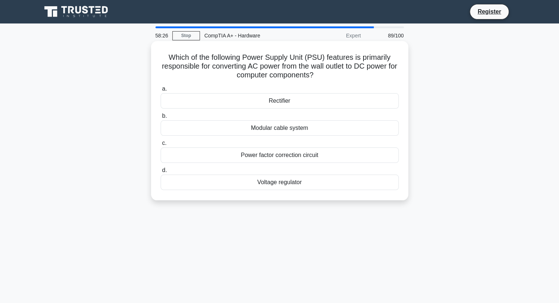
click at [374, 180] on div "Voltage regulator" at bounding box center [280, 182] width 238 height 15
click at [161, 173] on input "d. Voltage regulator" at bounding box center [161, 170] width 0 height 5
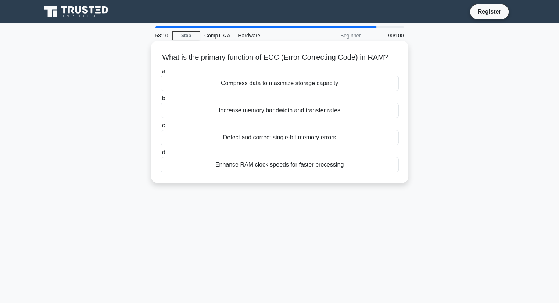
click at [376, 139] on div "Detect and correct single-bit memory errors" at bounding box center [280, 137] width 238 height 15
click at [161, 128] on input "c. Detect and correct single-bit memory errors" at bounding box center [161, 125] width 0 height 5
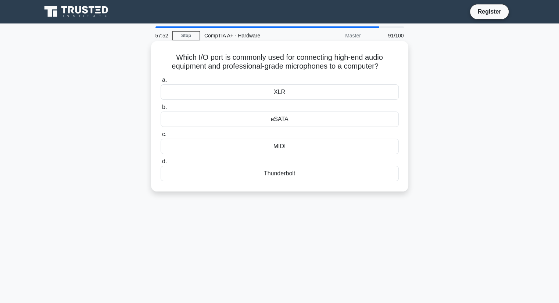
click at [362, 147] on div "MIDI" at bounding box center [280, 146] width 238 height 15
click at [161, 137] on input "c. MIDI" at bounding box center [161, 134] width 0 height 5
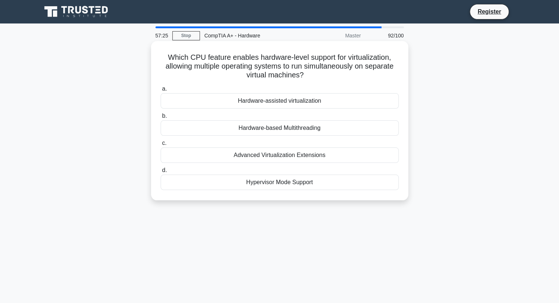
click at [299, 181] on div "Hypervisor Mode Support" at bounding box center [280, 182] width 238 height 15
click at [161, 173] on input "d. Hypervisor Mode Support" at bounding box center [161, 170] width 0 height 5
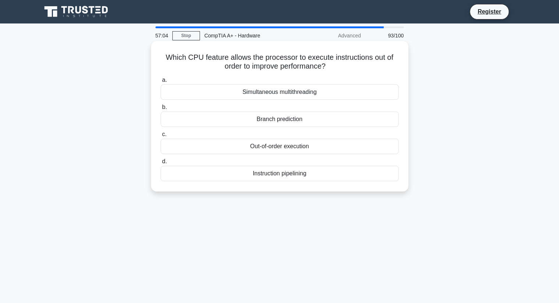
click at [266, 146] on div "Out-of-order execution" at bounding box center [280, 146] width 238 height 15
click at [161, 137] on input "c. Out-of-order execution" at bounding box center [161, 134] width 0 height 5
click at [287, 121] on div "Cache Coherency" at bounding box center [280, 119] width 238 height 15
click at [161, 110] on input "b. Cache Coherency" at bounding box center [161, 107] width 0 height 5
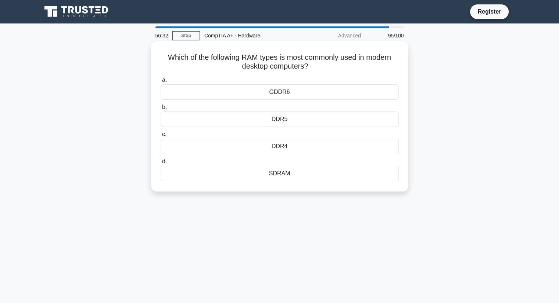
click at [285, 123] on div "DDR5" at bounding box center [280, 119] width 238 height 15
click at [161, 110] on input "b. DDR5" at bounding box center [161, 107] width 0 height 5
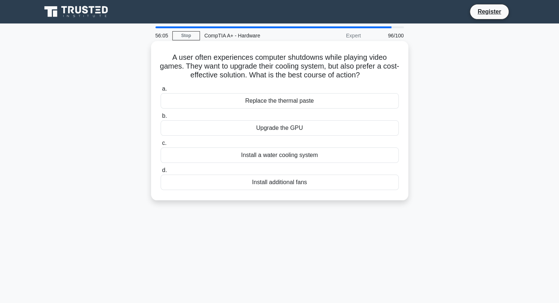
click at [270, 156] on div "Install a water cooling system" at bounding box center [280, 155] width 238 height 15
click at [161, 146] on input "c. Install a water cooling system" at bounding box center [161, 143] width 0 height 5
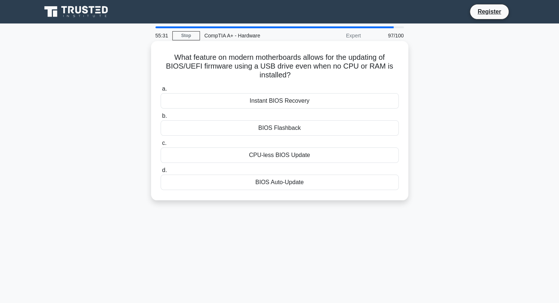
click at [289, 124] on div "BIOS Flashback" at bounding box center [280, 127] width 238 height 15
click at [161, 119] on input "b. BIOS Flashback" at bounding box center [161, 116] width 0 height 5
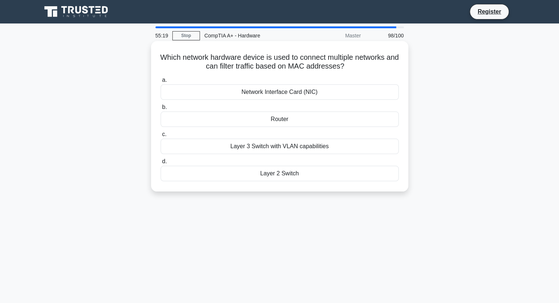
click at [277, 122] on div "Router" at bounding box center [280, 119] width 238 height 15
click at [161, 110] on input "b. Router" at bounding box center [161, 107] width 0 height 5
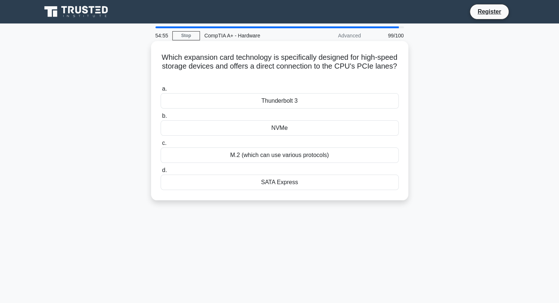
click at [267, 156] on div "M.2 (which can use various protocols)" at bounding box center [280, 155] width 238 height 15
click at [161, 146] on input "c. M.2 (which can use various protocols)" at bounding box center [161, 143] width 0 height 5
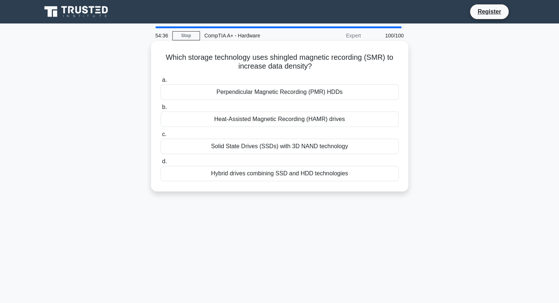
click at [270, 146] on div "Solid State Drives (SSDs) with 3D NAND technology" at bounding box center [280, 146] width 238 height 15
click at [161, 137] on input "c. Solid State Drives (SSDs) with 3D NAND technology" at bounding box center [161, 134] width 0 height 5
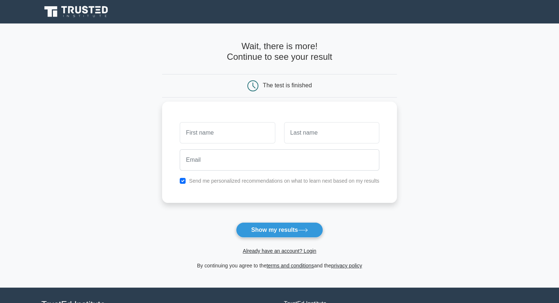
click at [223, 135] on input "text" at bounding box center [227, 132] width 95 height 21
type input "NIRMAL"
type input "KUMAR"
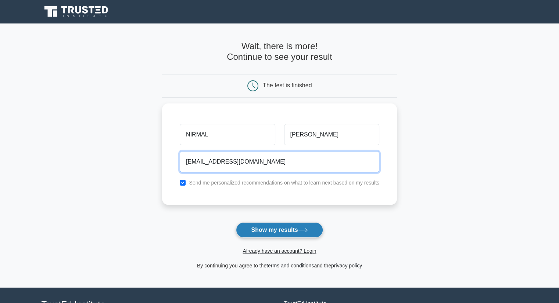
type input "nirmalsscc@gmail.com"
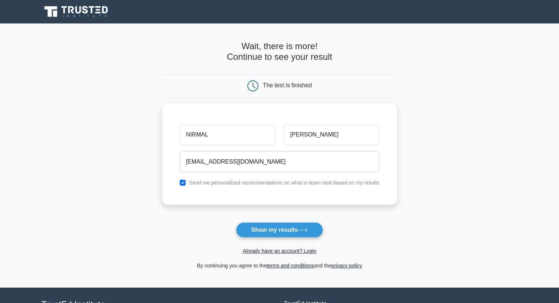
click at [273, 234] on button "Show my results" at bounding box center [279, 230] width 87 height 15
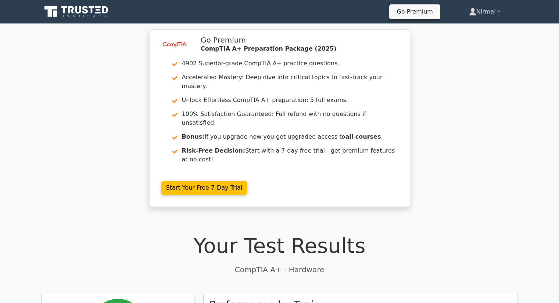
click at [491, 10] on link "Nirmal" at bounding box center [484, 11] width 66 height 15
click at [465, 42] on link "Settings" at bounding box center [480, 41] width 58 height 12
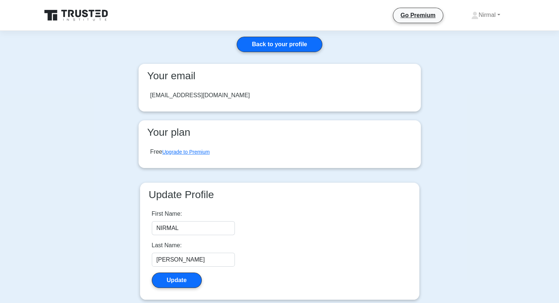
click at [186, 156] on div "Free Upgrade to Premium" at bounding box center [279, 152] width 270 height 21
click at [187, 155] on link "Upgrade to Premium" at bounding box center [185, 152] width 47 height 6
